Goal: Task Accomplishment & Management: Complete application form

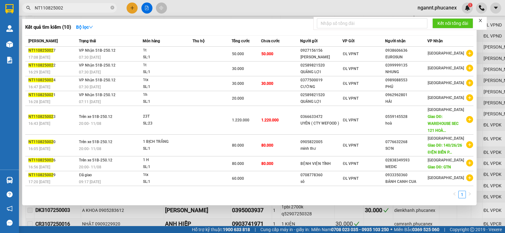
click at [60, 6] on input "NT110825002" at bounding box center [72, 7] width 74 height 7
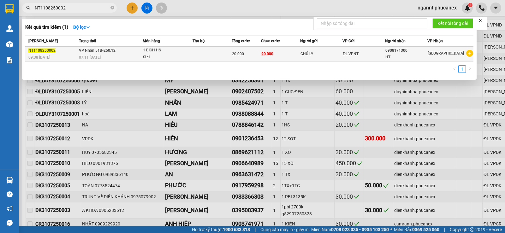
type input "NT1108250002"
click at [200, 54] on td at bounding box center [212, 54] width 39 height 15
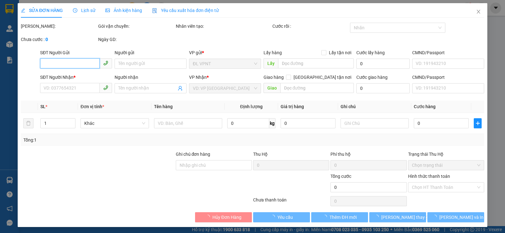
type input "CHÚ LY"
type input "0908171300"
type input "HT"
type input "20.000"
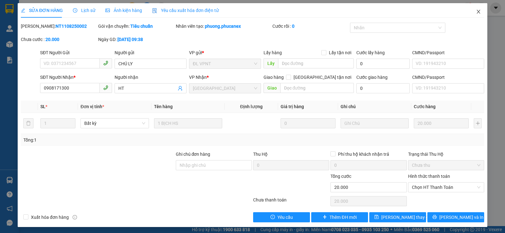
click at [476, 12] on icon "close" at bounding box center [478, 11] width 5 height 5
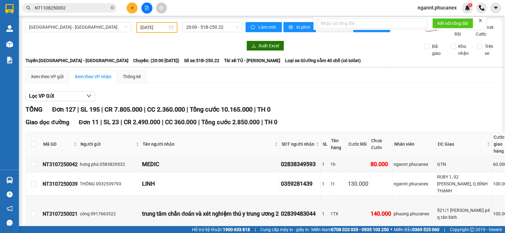
click at [472, 12] on div "ngannt.phucanex 1" at bounding box center [443, 8] width 60 height 11
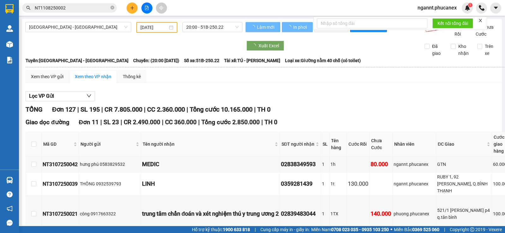
click at [71, 8] on input "NT1108250002" at bounding box center [72, 7] width 74 height 7
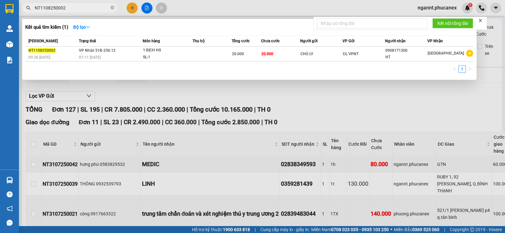
click at [69, 8] on input "NT1108250002" at bounding box center [72, 7] width 74 height 7
click at [83, 9] on input "NT1108250006" at bounding box center [72, 7] width 74 height 7
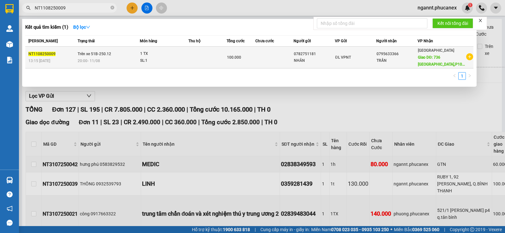
type input "NT1108250009"
click at [225, 64] on td at bounding box center [207, 58] width 38 height 22
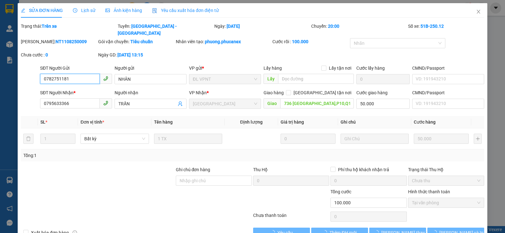
type input "0782751181"
type input "NHÂN"
type input "0795633366"
type input "TRẦN"
type input "736 [GEOGRAPHIC_DATA],P10,Q10"
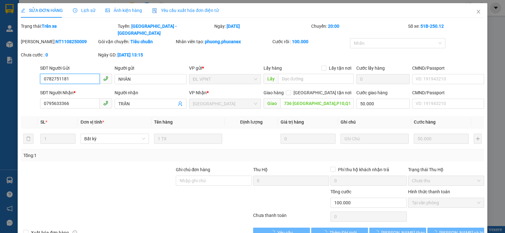
type input "50.000"
type input "100.000"
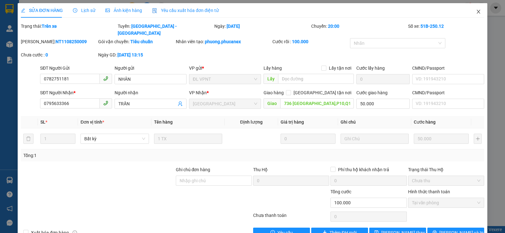
click at [477, 13] on icon "close" at bounding box center [478, 12] width 3 height 4
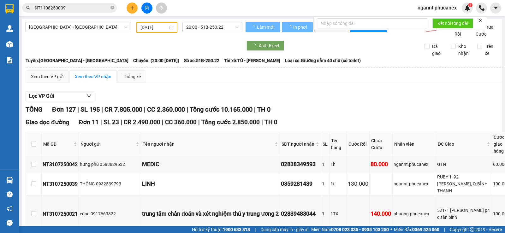
click at [78, 9] on input "NT1108250009" at bounding box center [72, 7] width 74 height 7
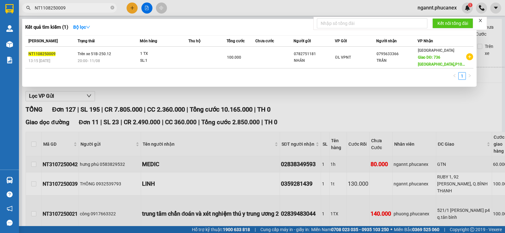
click at [74, 11] on input "NT1108250009" at bounding box center [72, 7] width 74 height 7
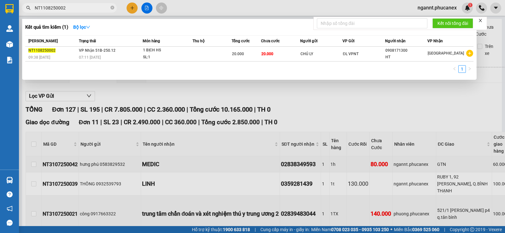
click at [246, 62] on div "[PERSON_NAME] thái Món hàng Thu hộ Tổng cước Chưa cước Người gửi VP Gửi Người n…" at bounding box center [249, 55] width 448 height 41
click at [68, 12] on span "NT1108250002" at bounding box center [69, 7] width 95 height 9
drag, startPoint x: 59, startPoint y: 7, endPoint x: 65, endPoint y: 5, distance: 5.8
click at [59, 5] on input "NT1108250002" at bounding box center [72, 7] width 74 height 7
drag, startPoint x: 68, startPoint y: 5, endPoint x: 33, endPoint y: 5, distance: 35.4
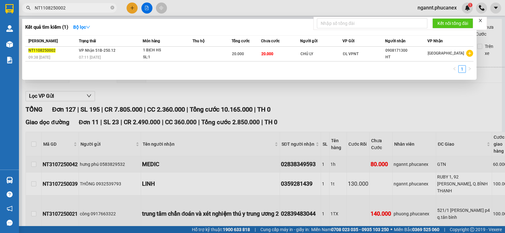
click at [22, 6] on div "NT1108250002" at bounding box center [61, 7] width 123 height 9
click at [82, 9] on input "NT1108250002" at bounding box center [72, 7] width 74 height 7
type input "NT1108250006"
click at [133, 7] on div at bounding box center [252, 116] width 505 height 233
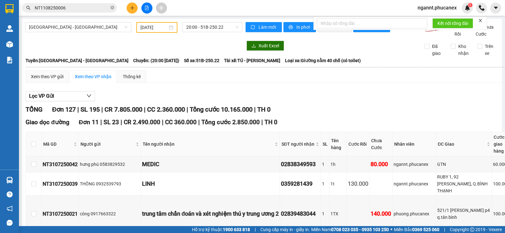
click at [131, 9] on icon "plus" at bounding box center [132, 8] width 4 height 4
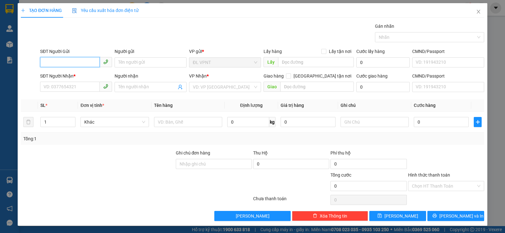
paste input "ú"
type input "ú"
click at [148, 63] on input "Người gửi" at bounding box center [151, 62] width 72 height 10
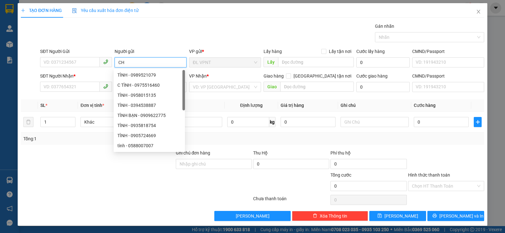
paste input "Ú"
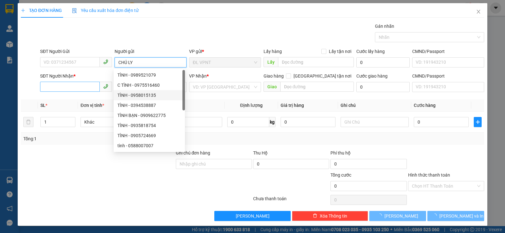
type input "CHÚ LY"
click at [84, 83] on input "SĐT Người Nhận *" at bounding box center [70, 87] width 60 height 10
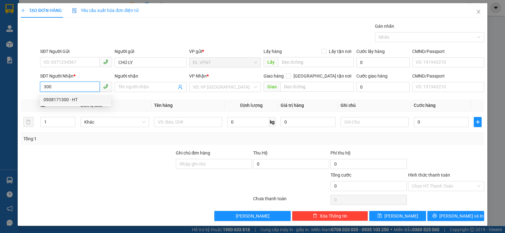
drag, startPoint x: 57, startPoint y: 98, endPoint x: 169, endPoint y: 104, distance: 111.6
click at [57, 97] on div "0908171300 - HT" at bounding box center [76, 99] width 64 height 7
type input "0908171300"
type input "HT"
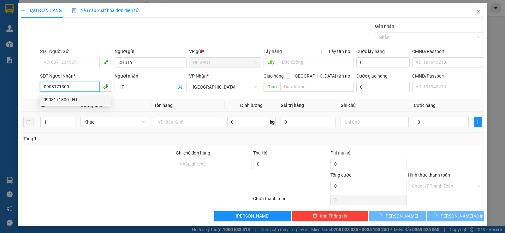
type input "0908171300"
click at [191, 120] on input "text" at bounding box center [188, 122] width 68 height 10
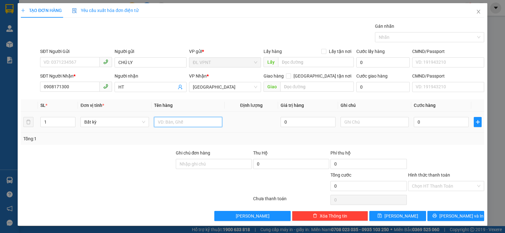
click at [190, 125] on input "text" at bounding box center [188, 122] width 68 height 10
paste input "Đ"
type input "1 CĐ"
click at [436, 125] on input "0" at bounding box center [441, 122] width 55 height 10
type input "2"
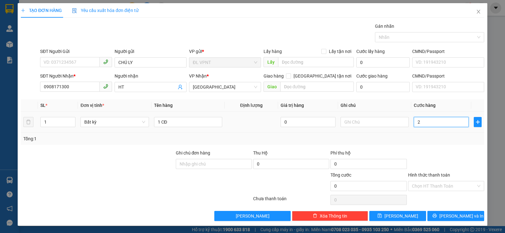
type input "2"
type input "20"
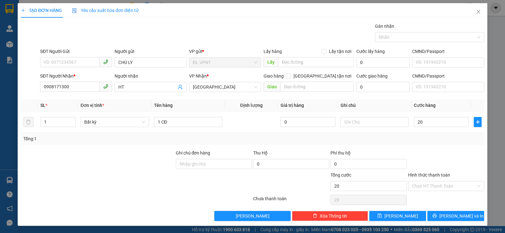
click at [430, 143] on div "Tổng: 1" at bounding box center [252, 139] width 463 height 12
type input "20.000"
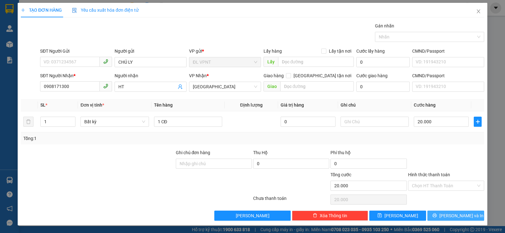
drag, startPoint x: 442, startPoint y: 217, endPoint x: 257, endPoint y: 158, distance: 194.8
click at [437, 217] on icon "printer" at bounding box center [434, 216] width 4 height 4
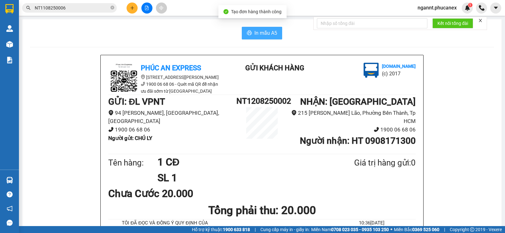
click at [271, 35] on span "In mẫu A5" at bounding box center [265, 33] width 23 height 8
click at [71, 7] on input "NT1108250006" at bounding box center [72, 7] width 74 height 7
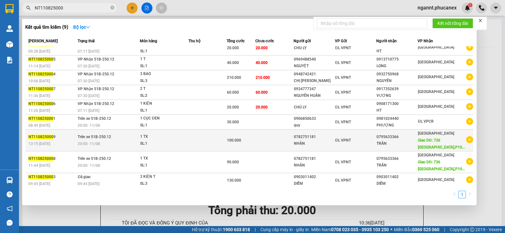
scroll to position [7, 0]
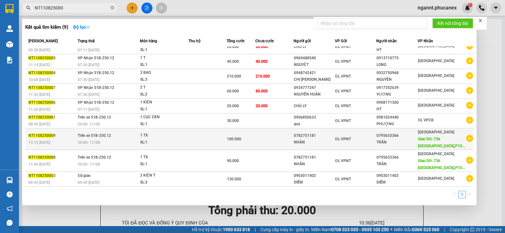
type input "NT110825000"
click at [364, 145] on td "ĐL VPNT" at bounding box center [355, 139] width 41 height 22
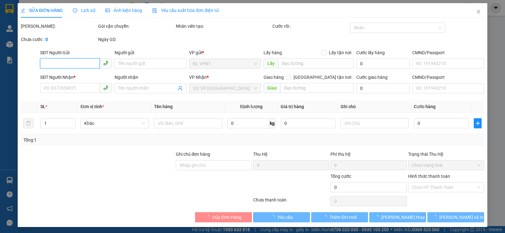
type input "0782751181"
type input "NHÂN"
type input "0795633366"
type input "TRẦN"
type input "736 [GEOGRAPHIC_DATA],P10,Q10"
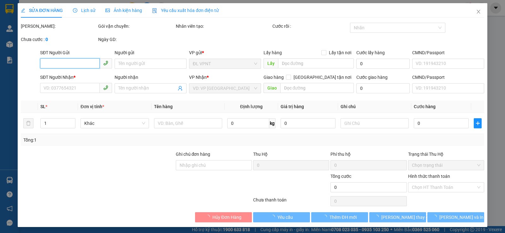
type input "50.000"
type input "100.000"
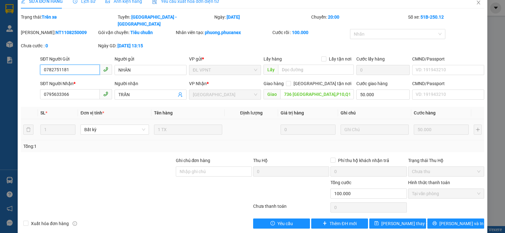
scroll to position [10, 0]
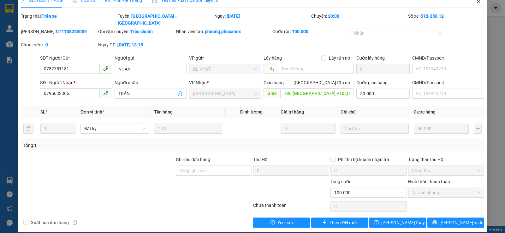
click at [476, 1] on icon "close" at bounding box center [478, 1] width 5 height 5
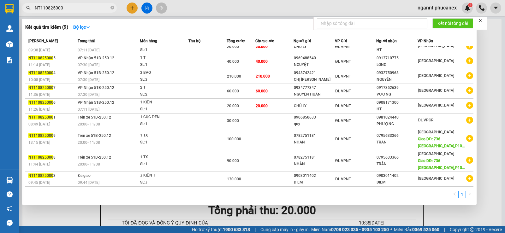
click at [85, 9] on input "NT110825000" at bounding box center [72, 7] width 74 height 7
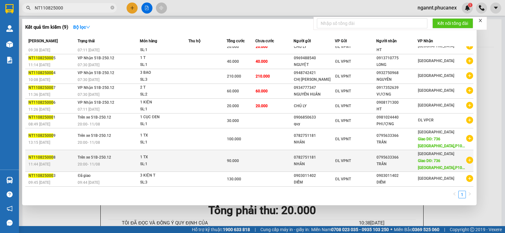
click at [376, 158] on div "ĐL VPNT" at bounding box center [355, 161] width 41 height 7
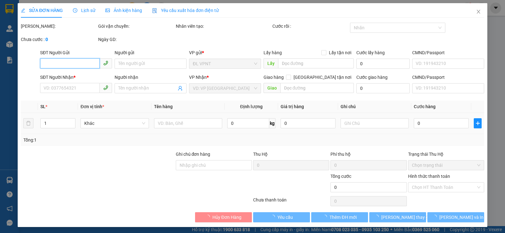
type input "0782751181"
type input "NHÂN"
type input "0795633366"
type input "TRẦN"
type input "736 [GEOGRAPHIC_DATA],P10,Q10"
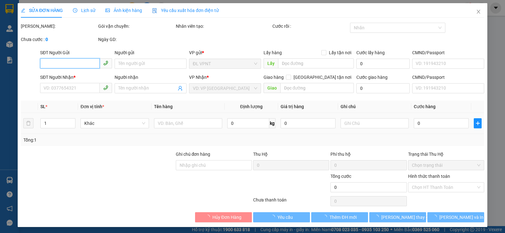
type input "50.000"
type input "90.000"
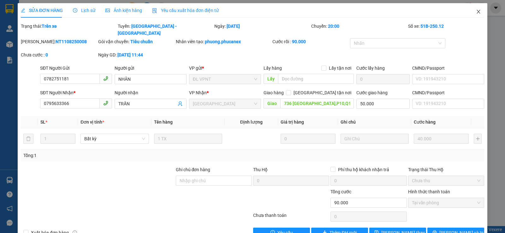
click at [472, 15] on span "Close" at bounding box center [479, 12] width 18 height 18
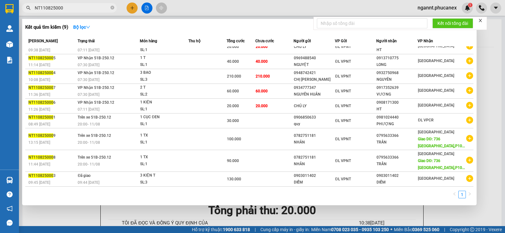
click at [91, 9] on input "NT110825000" at bounding box center [72, 7] width 74 height 7
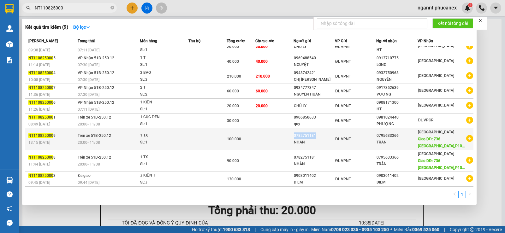
drag, startPoint x: 330, startPoint y: 137, endPoint x: 297, endPoint y: 136, distance: 32.5
click at [297, 136] on tr "NT110825000 9 13:15 [DATE] Trên xe 51B-250.12 20:00 [DATE] 1 TX SL: 1 100.000 0…" at bounding box center [249, 139] width 448 height 22
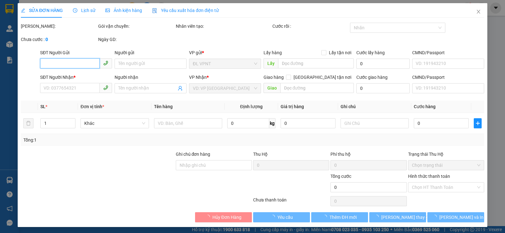
type input "0782751181"
type input "NHÂN"
type input "0795633366"
type input "TRẦN"
type input "736 [GEOGRAPHIC_DATA],P10,Q10"
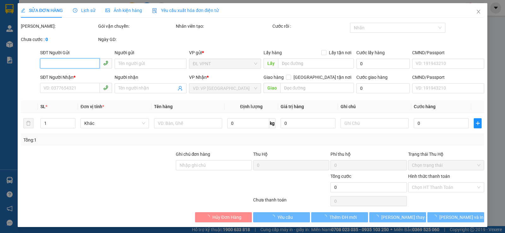
type input "50.000"
type input "100.000"
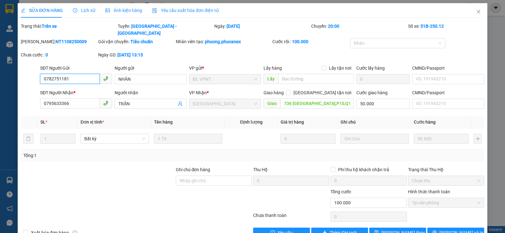
drag, startPoint x: 297, startPoint y: 136, endPoint x: 37, endPoint y: 71, distance: 268.4
click at [37, 71] on div "SĐT Người Gửi 0782751181 0782751181 Người gửi NHÂN VP gửi * ĐL VPNT Lấy hàng Lấ…" at bounding box center [252, 76] width 465 height 22
click at [476, 12] on icon "close" at bounding box center [478, 11] width 5 height 5
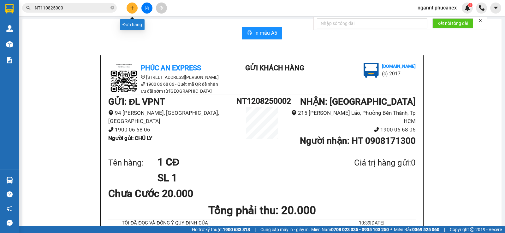
click at [136, 11] on button at bounding box center [132, 8] width 11 height 11
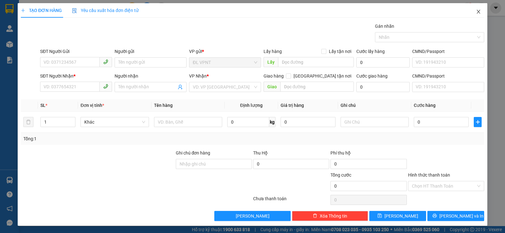
click at [477, 12] on icon "close" at bounding box center [478, 12] width 3 height 4
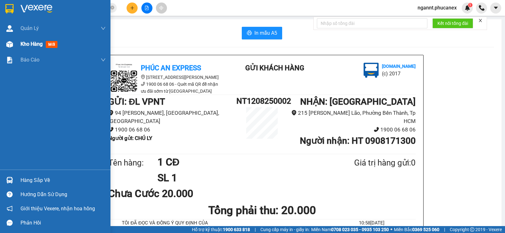
click at [15, 46] on div at bounding box center [9, 44] width 11 height 11
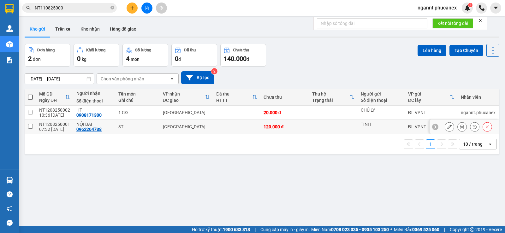
drag, startPoint x: 86, startPoint y: 131, endPoint x: 75, endPoint y: 145, distance: 17.2
click at [76, 144] on div "1 10 / trang open" at bounding box center [262, 144] width 470 height 11
click at [447, 126] on icon at bounding box center [449, 127] width 4 height 4
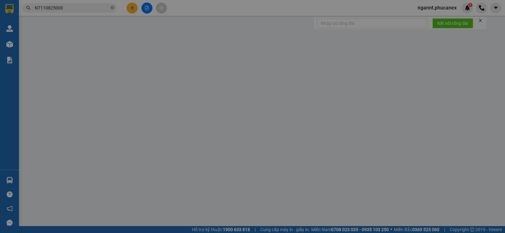
type input "TÌNH"
type input "0962264738"
type input "NỘI BÀI"
type input "120.000"
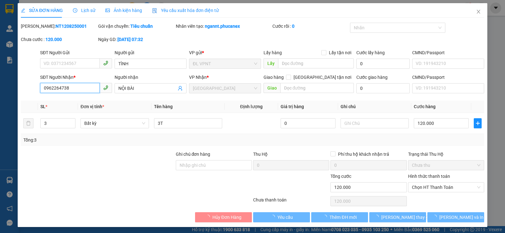
click at [83, 87] on input "0962264738" at bounding box center [70, 88] width 60 height 10
drag, startPoint x: 83, startPoint y: 87, endPoint x: 41, endPoint y: 88, distance: 41.7
click at [41, 88] on input "0962264738" at bounding box center [70, 88] width 60 height 10
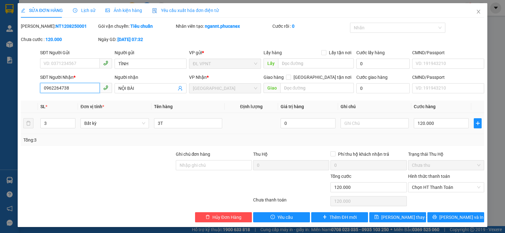
scroll to position [2, 0]
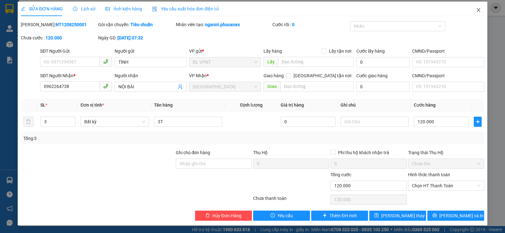
click at [476, 9] on icon "close" at bounding box center [478, 10] width 5 height 5
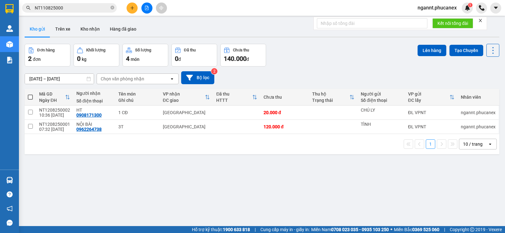
click at [128, 8] on button at bounding box center [132, 8] width 11 height 11
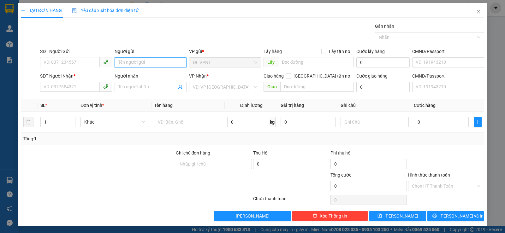
click at [129, 65] on input "Người gửi" at bounding box center [151, 62] width 72 height 10
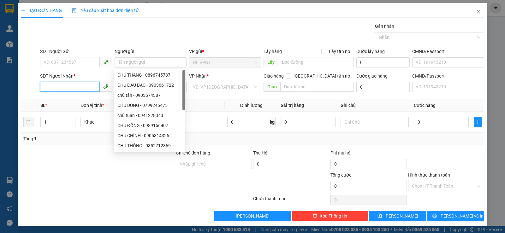
click at [78, 90] on input "SĐT Người Nhận *" at bounding box center [70, 87] width 60 height 10
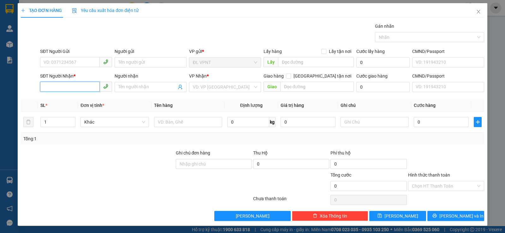
paste input "0962264738"
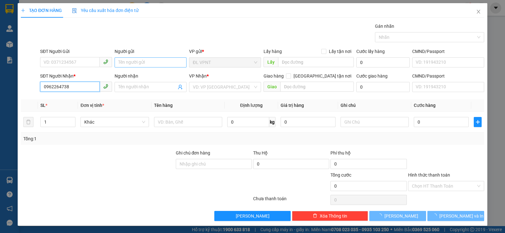
type input "0962264738"
click at [131, 64] on input "Người gửi" at bounding box center [151, 62] width 72 height 10
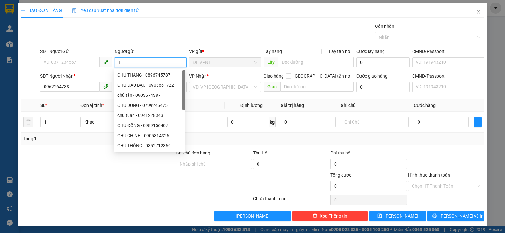
paste input "ÌNH"
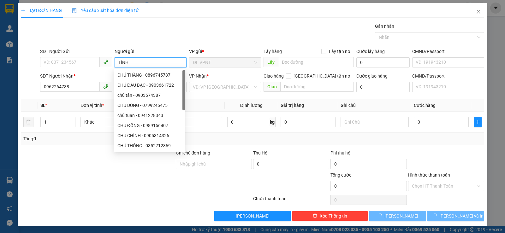
type input "TÌNH"
click at [88, 81] on div "SĐT Người Nhận *" at bounding box center [76, 77] width 72 height 9
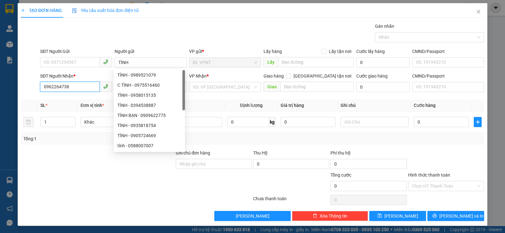
click at [87, 83] on input "0962264738" at bounding box center [70, 87] width 60 height 10
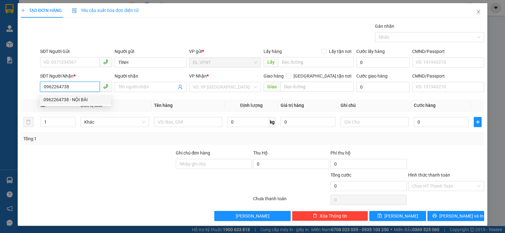
click at [81, 101] on div "0962264738 - NỘI BÀI" at bounding box center [76, 99] width 64 height 7
type input "NỘI BÀI"
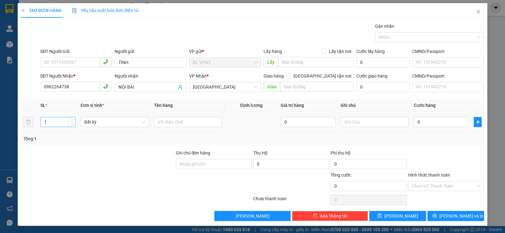
click at [67, 120] on input "1" at bounding box center [58, 121] width 34 height 9
click at [71, 121] on icon "up" at bounding box center [72, 121] width 2 height 2
type input "2"
click at [169, 126] on input "text" at bounding box center [188, 122] width 68 height 10
click at [436, 128] on div "0" at bounding box center [441, 122] width 55 height 13
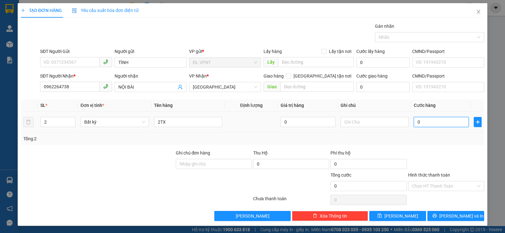
click at [436, 123] on input "0" at bounding box center [441, 122] width 55 height 10
click at [176, 127] on input "2TX" at bounding box center [188, 122] width 68 height 10
type input "2"
paste input "Â"
type input "1TX+1 CÂY"
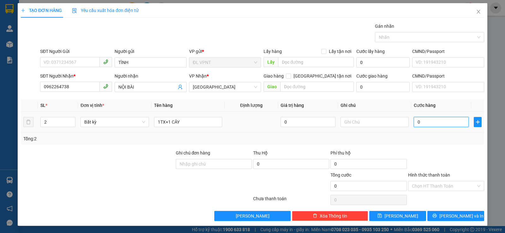
click at [428, 120] on input "0" at bounding box center [441, 122] width 55 height 10
type input "2"
type input "0"
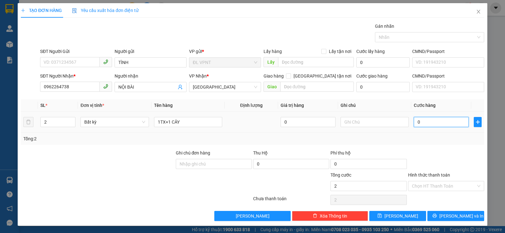
type input "0"
type input "01"
type input "1"
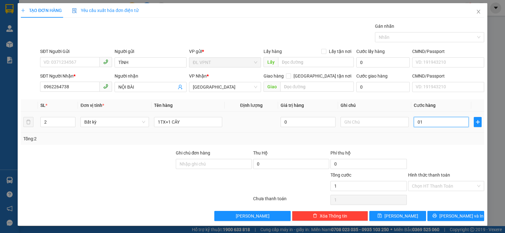
type input "010"
type input "10"
type input "0.100"
type input "100"
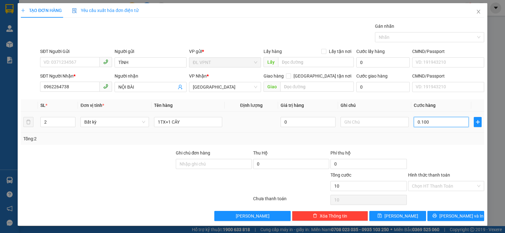
type input "100"
click at [419, 139] on div "Tổng: 2" at bounding box center [252, 138] width 458 height 7
type input "100.000"
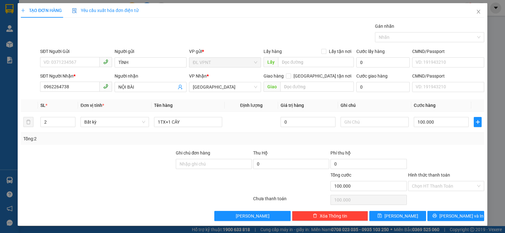
scroll to position [0, 0]
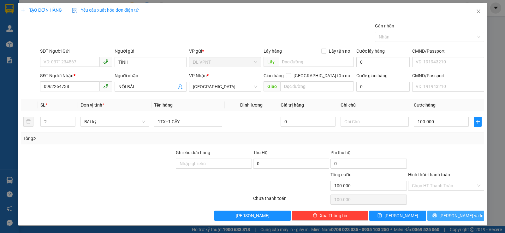
click at [444, 216] on button "[PERSON_NAME] và In" at bounding box center [455, 216] width 57 height 10
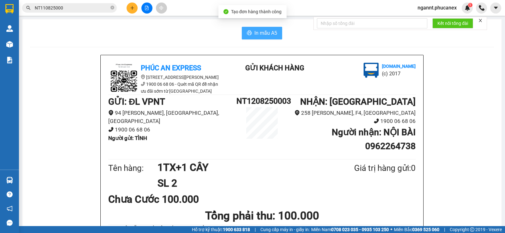
click at [271, 30] on span "In mẫu A5" at bounding box center [265, 33] width 23 height 8
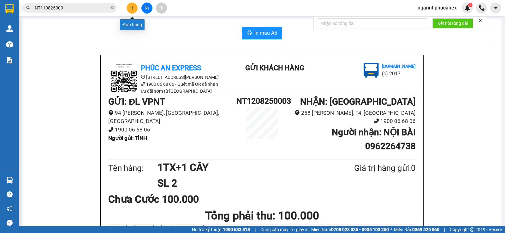
click at [134, 9] on icon "plus" at bounding box center [132, 8] width 4 height 4
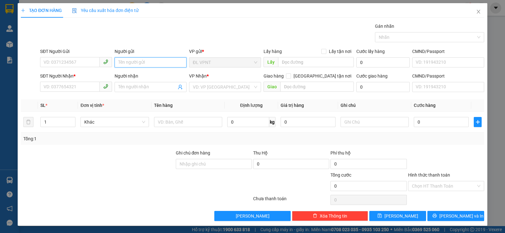
click at [137, 61] on input "Người gửi" at bounding box center [151, 62] width 72 height 10
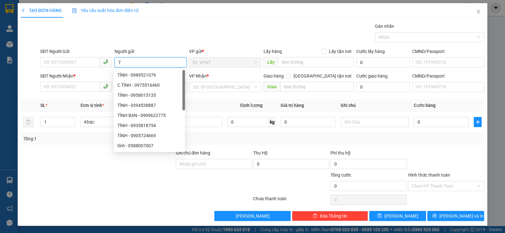
paste input "ÌNH"
type input "TÌNH"
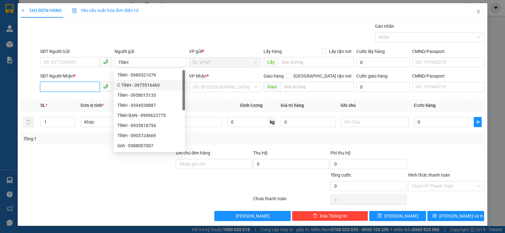
drag, startPoint x: 86, startPoint y: 90, endPoint x: 80, endPoint y: 84, distance: 8.5
click at [82, 86] on input "SĐT Người Nhận *" at bounding box center [70, 87] width 60 height 10
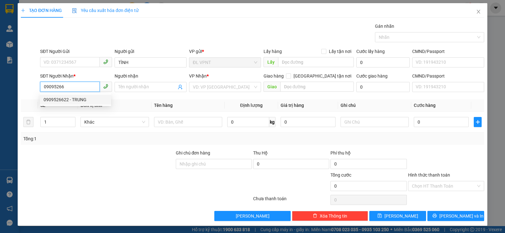
click at [71, 100] on div "0909526622 - TRUNG" at bounding box center [76, 99] width 64 height 7
type input "0909526622"
type input "TRUNG"
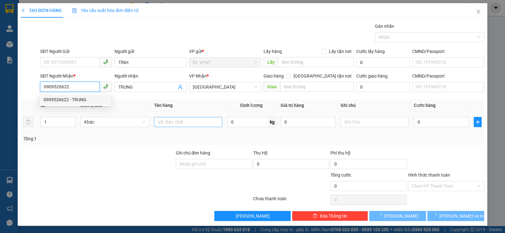
type input "0909526622"
click at [171, 122] on input "text" at bounding box center [188, 122] width 68 height 10
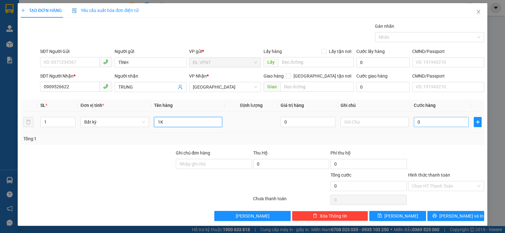
type input "1K"
click at [419, 125] on input "0" at bounding box center [441, 122] width 55 height 10
type input "3"
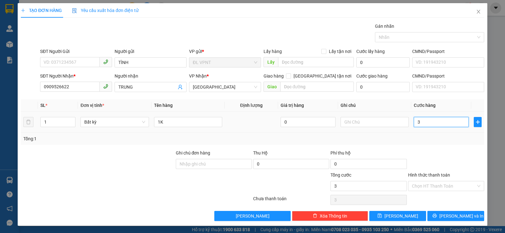
type input "30"
drag, startPoint x: 419, startPoint y: 125, endPoint x: 420, endPoint y: 129, distance: 4.8
click at [420, 129] on td "30" at bounding box center [441, 122] width 60 height 21
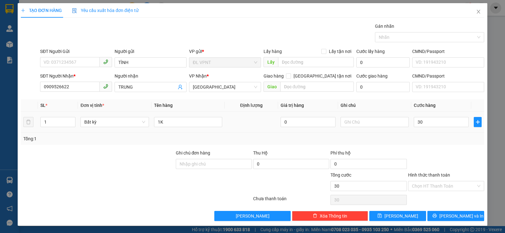
type input "30.000"
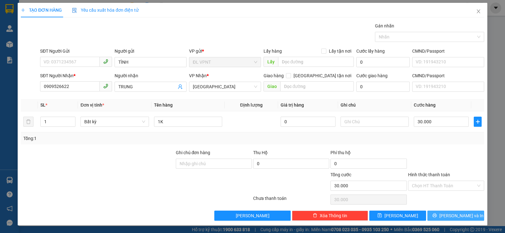
click at [434, 216] on button "[PERSON_NAME] và In" at bounding box center [455, 216] width 57 height 10
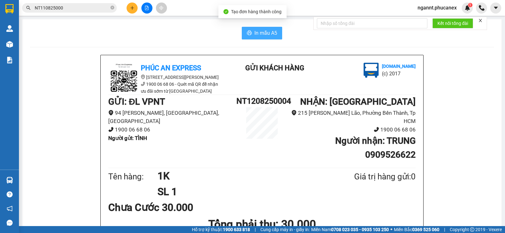
click at [255, 28] on button "In mẫu A5" at bounding box center [262, 33] width 40 height 13
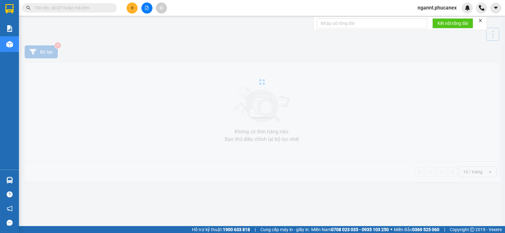
click at [90, 8] on input "text" at bounding box center [72, 7] width 74 height 7
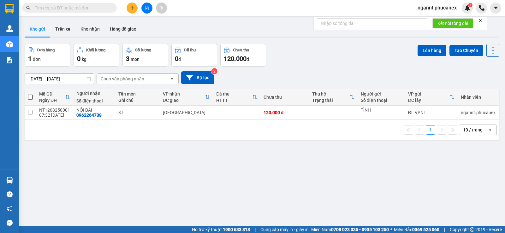
type input "L"
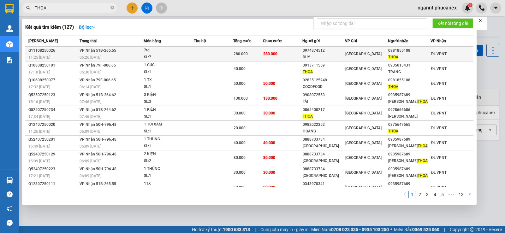
type input "THOA"
click at [159, 56] on div "SL: 7" at bounding box center [167, 57] width 47 height 7
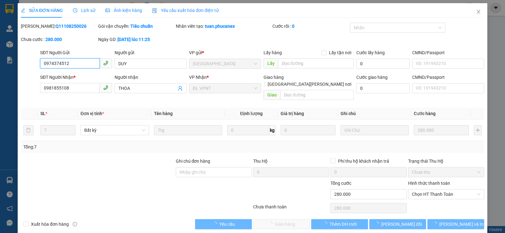
type input "0974374512"
type input "DUY"
type input "0981855108"
type input "THOA"
type input "280.000"
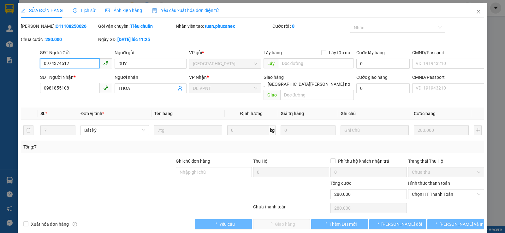
type input "280.000"
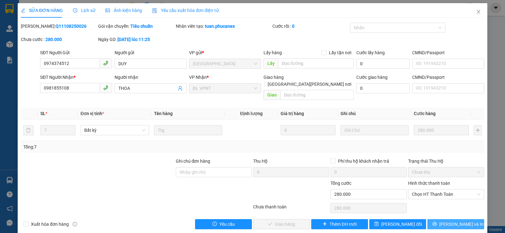
click at [451, 221] on span "[PERSON_NAME] và In" at bounding box center [461, 224] width 44 height 7
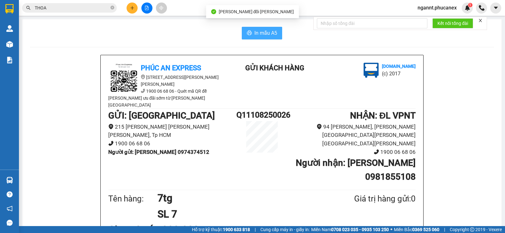
click at [256, 34] on span "In mẫu A5" at bounding box center [265, 33] width 23 height 8
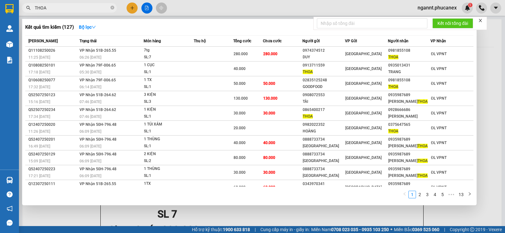
drag, startPoint x: 55, startPoint y: 7, endPoint x: 15, endPoint y: 8, distance: 40.7
click at [15, 8] on section "Kết quả tìm kiếm ( 127 ) Bộ lọc Mã ĐH Trạng thái Món hàng Thu hộ Tổng cước Chưa…" at bounding box center [252, 116] width 505 height 233
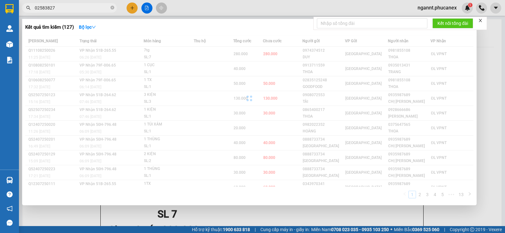
type input "025838274"
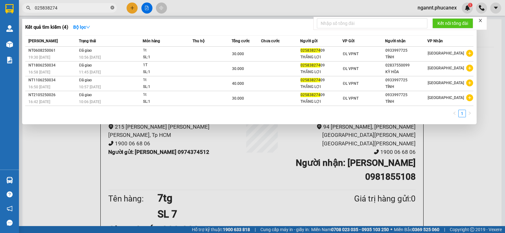
click at [113, 8] on icon "close-circle" at bounding box center [112, 8] width 4 height 4
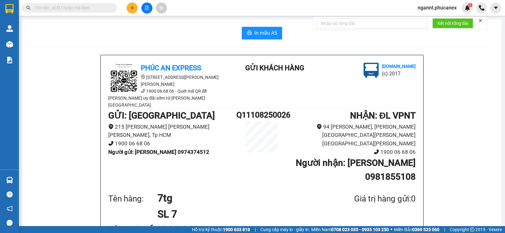
click at [105, 9] on input "text" at bounding box center [72, 7] width 74 height 7
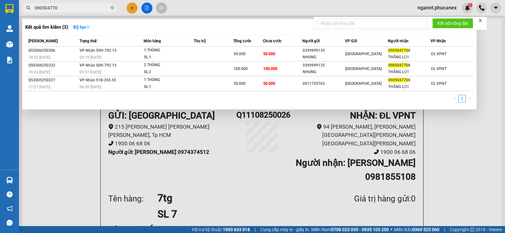
type input "0905047708"
click at [113, 7] on icon "close-circle" at bounding box center [112, 8] width 4 height 4
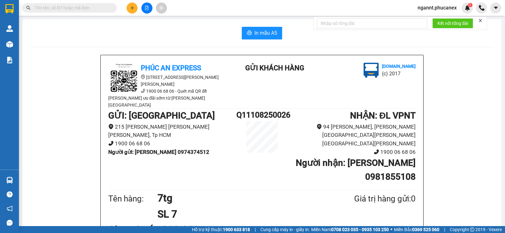
paste input "989072870"
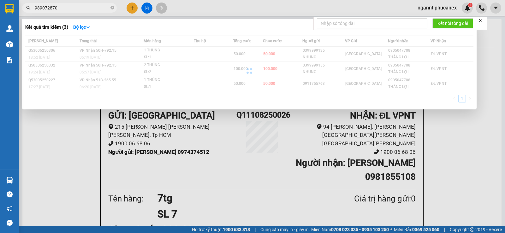
click at [35, 8] on input "989072870" at bounding box center [72, 7] width 74 height 7
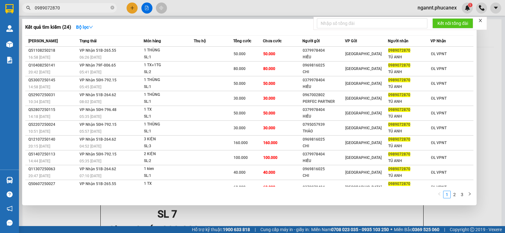
type input "0989072870"
click at [111, 6] on icon "close-circle" at bounding box center [112, 8] width 4 height 4
